Goal: Task Accomplishment & Management: Use online tool/utility

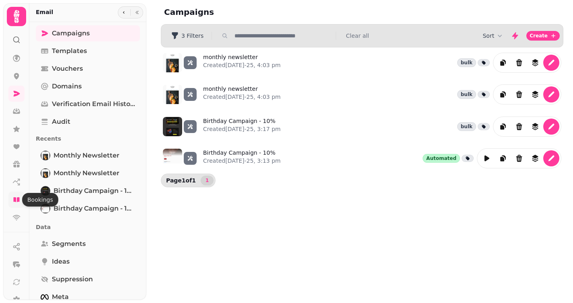
click at [17, 199] on icon at bounding box center [16, 199] width 6 height 5
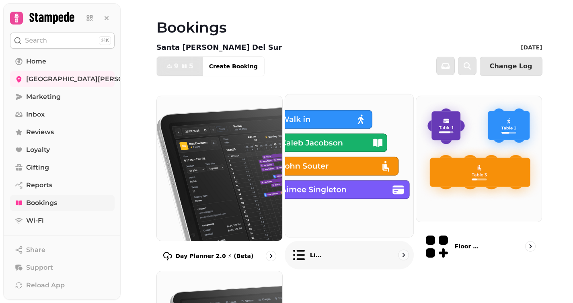
click at [326, 144] on img at bounding box center [348, 165] width 141 height 157
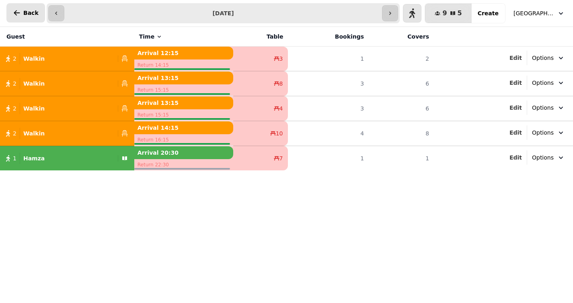
click at [17, 14] on icon "button" at bounding box center [17, 13] width 8 height 8
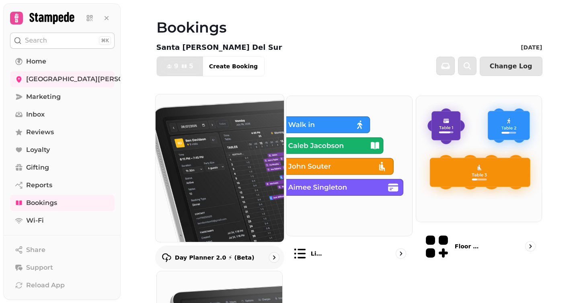
click at [216, 141] on img at bounding box center [219, 168] width 141 height 162
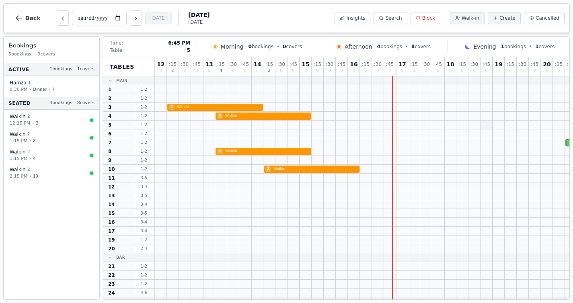
scroll to position [0, 140]
